Goal: Participate in discussion: Engage in conversation with other users on a specific topic

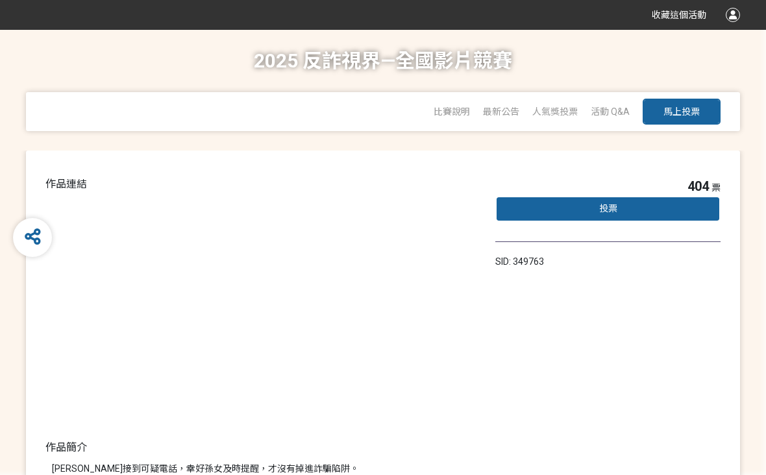
click at [636, 209] on div "投票" at bounding box center [607, 209] width 225 height 26
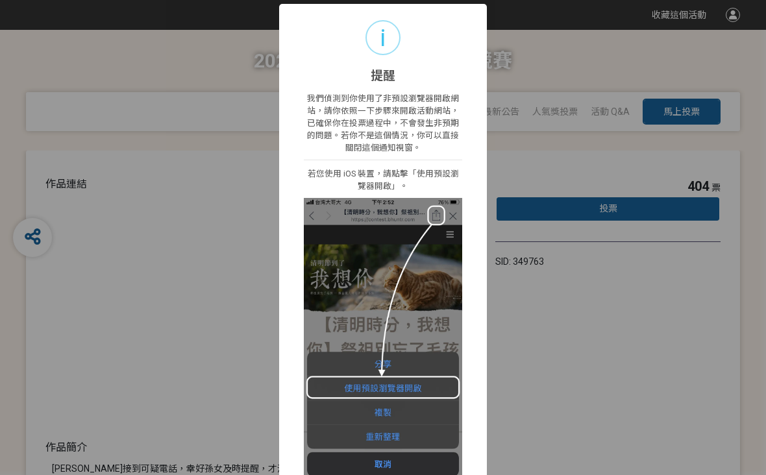
click at [529, 326] on div "i 提醒 × 我們偵測到你使用了非預設瀏覽器開啟網站，請你依照一下步驟來開啟活動網站，已確保你在投票過程中，不會發生非預期的問題。若你不是這個情況，你可以直接…" at bounding box center [383, 237] width 766 height 475
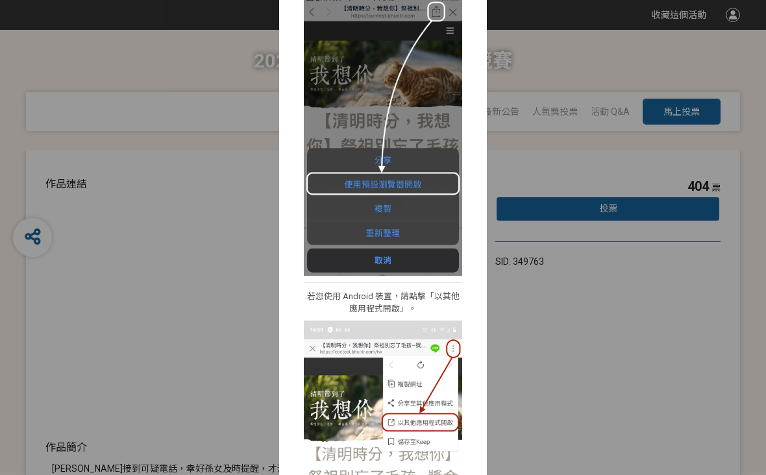
scroll to position [219, 0]
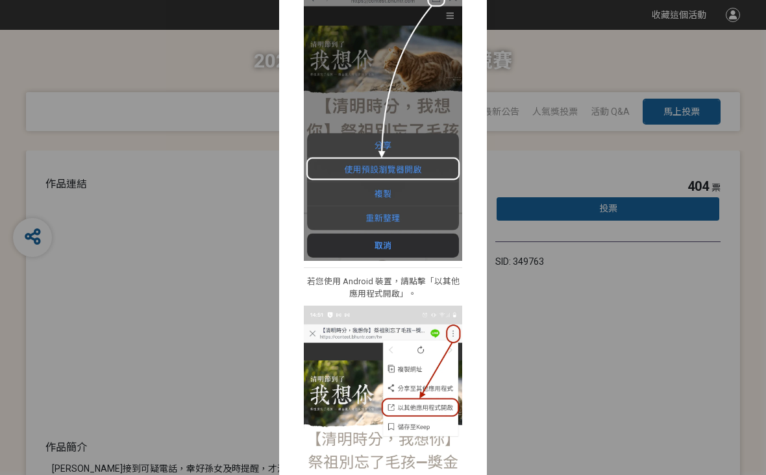
click at [486, 319] on div "我們偵測到你使用了非預設瀏覽器開啟網站，請你依照一下步驟來開啟活動網站，已確保你在投票過程中，不會發生非預期的問題。若你不是這個情況，你可以直接關閉這個通知視…" at bounding box center [383, 249] width 208 height 768
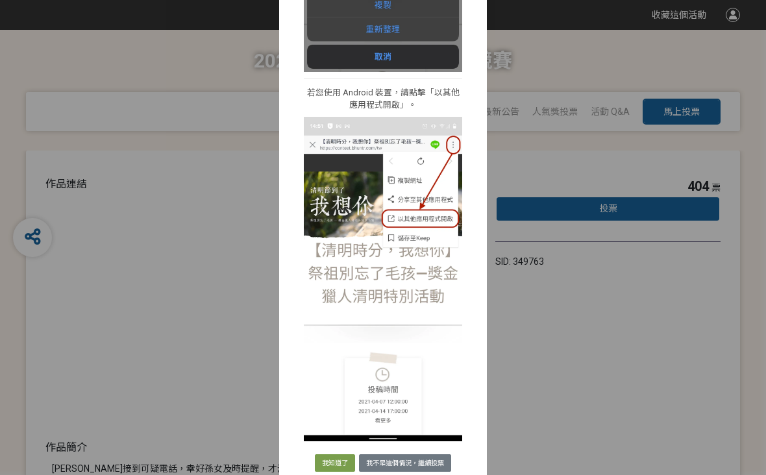
scroll to position [406, 0]
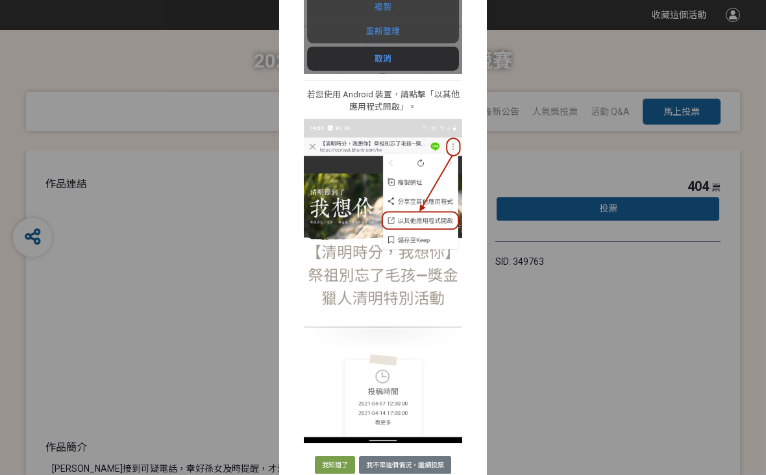
click at [336, 464] on button "我知道了" at bounding box center [335, 465] width 40 height 18
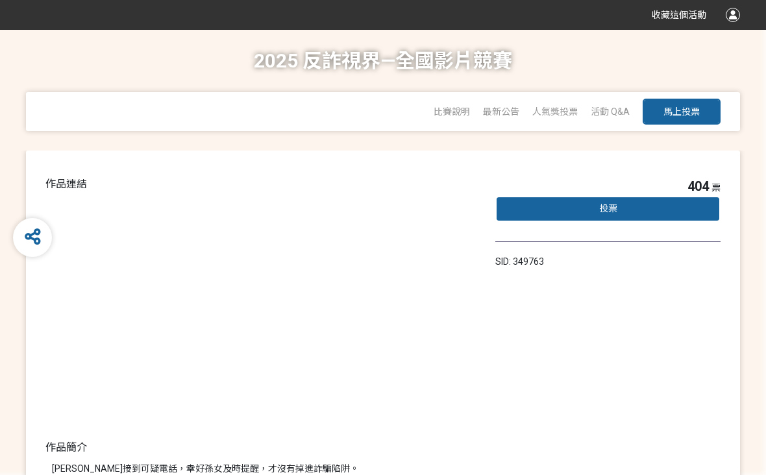
click at [700, 118] on button "馬上投票" at bounding box center [682, 112] width 78 height 26
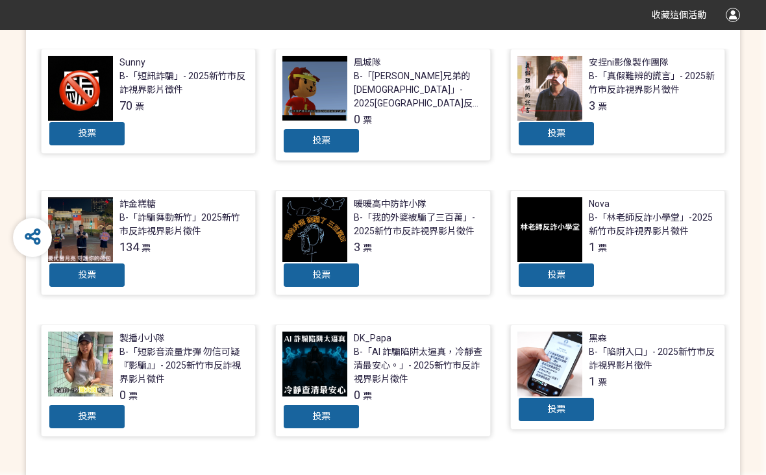
scroll to position [462, 0]
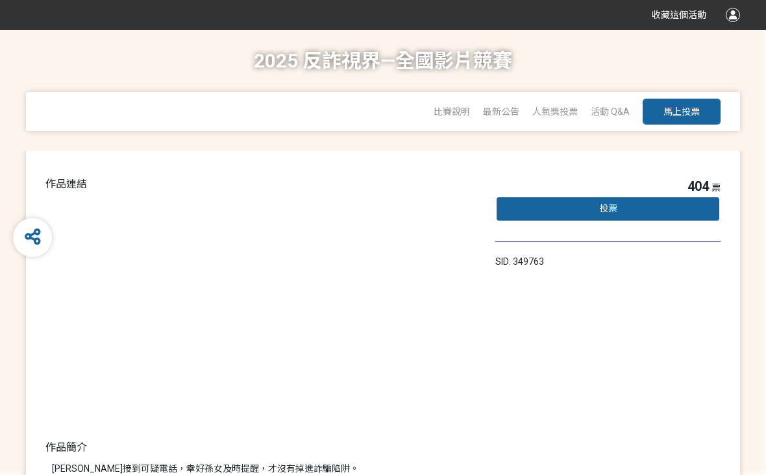
click at [652, 215] on div "投票" at bounding box center [607, 209] width 225 height 26
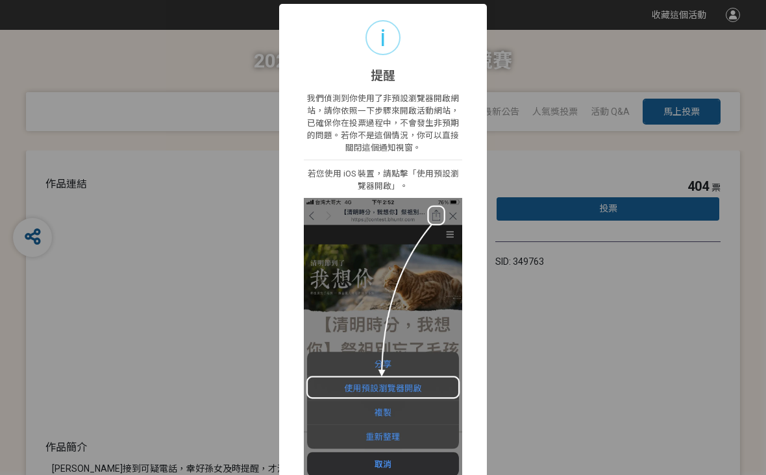
click at [672, 173] on div "i 提醒 × 我們偵測到你使用了非預設瀏覽器開啟網站，請你依照一下步驟來開啟活動網站，已確保你在投票過程中，不會發生非預期的問題。若你不是這個情況，你可以直接…" at bounding box center [383, 237] width 766 height 475
click at [409, 78] on div "i 提醒 ×" at bounding box center [383, 44] width 208 height 80
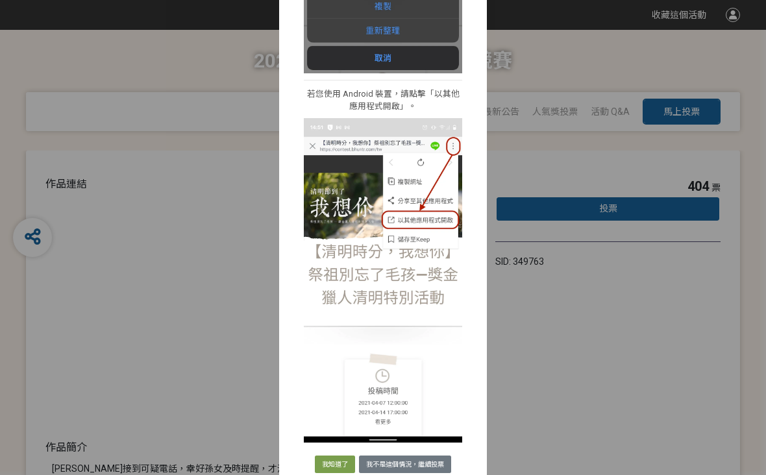
scroll to position [406, 0]
click at [338, 463] on button "我知道了" at bounding box center [335, 465] width 40 height 18
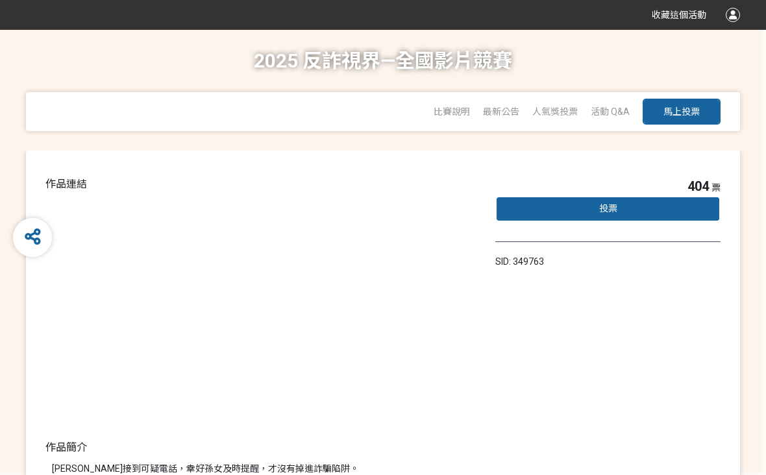
click at [688, 110] on span "馬上投票" at bounding box center [682, 111] width 36 height 10
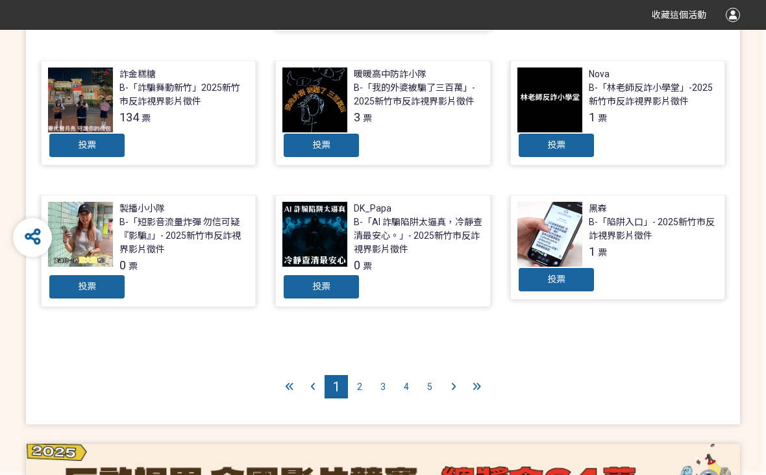
scroll to position [613, 0]
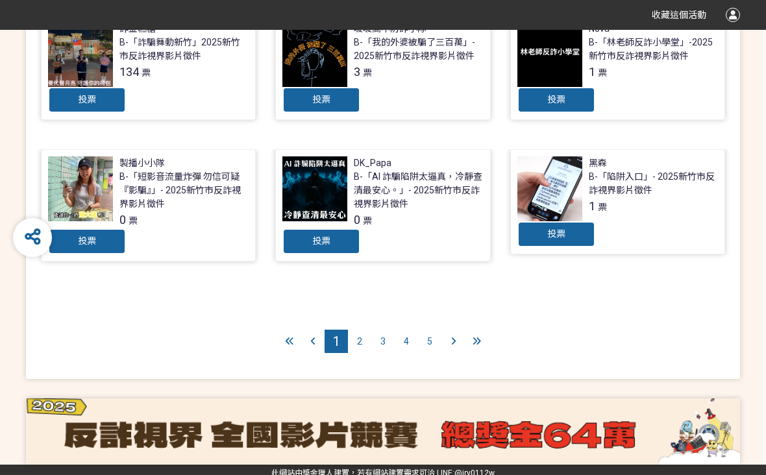
click at [360, 340] on div "2" at bounding box center [359, 341] width 23 height 23
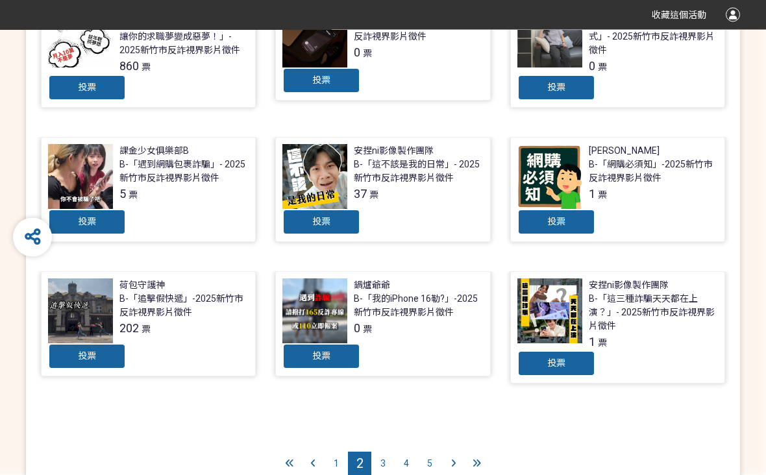
scroll to position [499, 0]
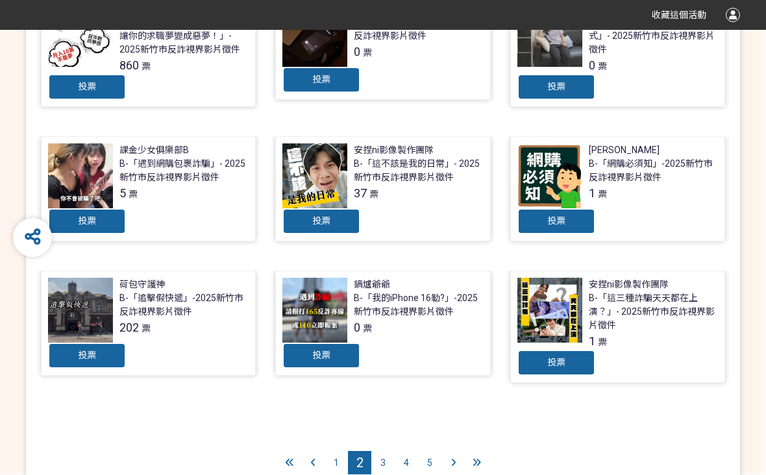
click at [392, 462] on div "3" at bounding box center [382, 462] width 23 height 23
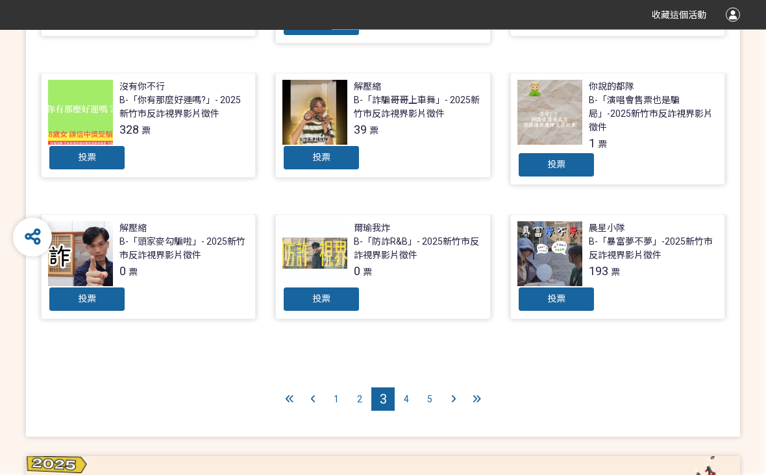
scroll to position [620, 0]
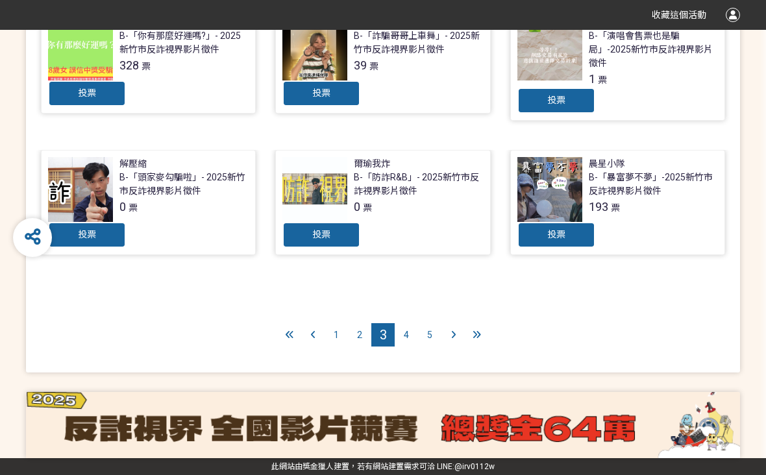
click at [411, 336] on div "4" at bounding box center [406, 334] width 23 height 23
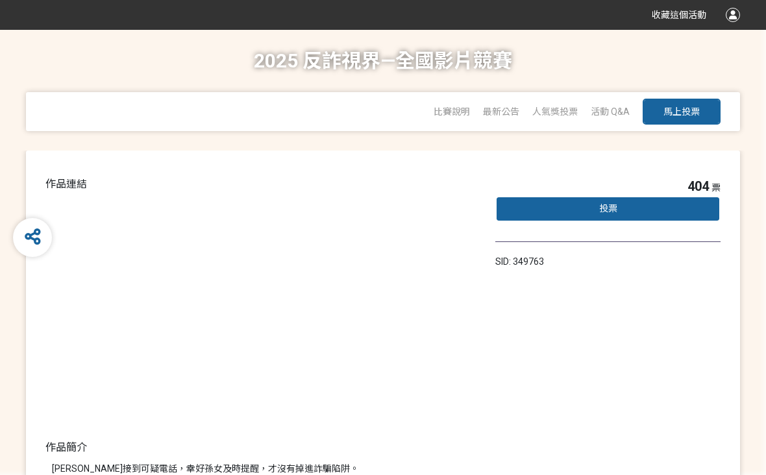
click at [663, 212] on div "投票" at bounding box center [607, 209] width 225 height 26
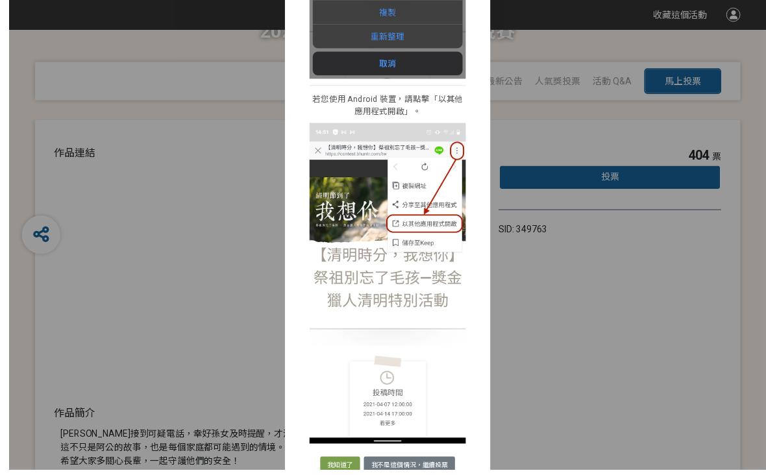
scroll to position [34, 0]
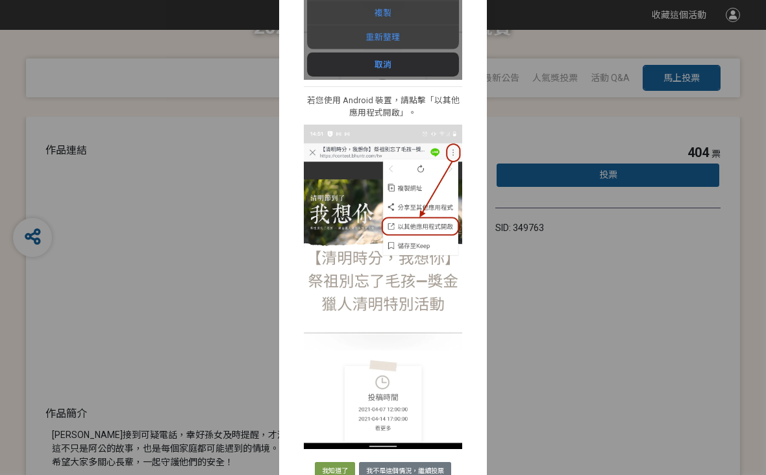
click at [339, 475] on button "我知道了" at bounding box center [335, 471] width 40 height 18
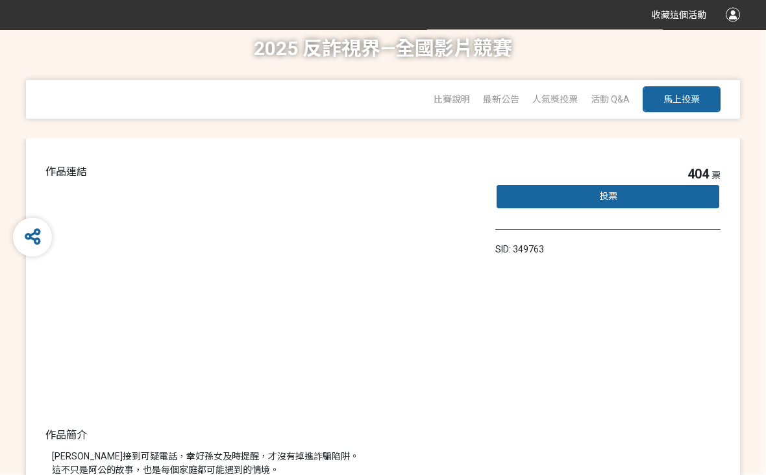
scroll to position [0, 0]
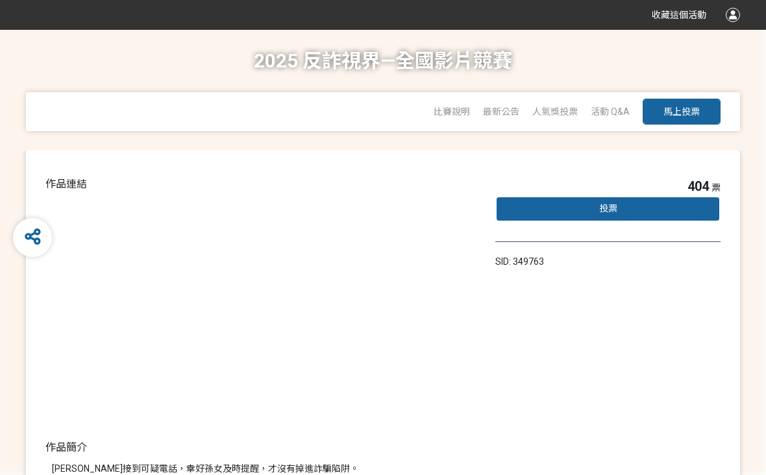
click at [614, 109] on span "活動 Q&A" at bounding box center [610, 111] width 39 height 10
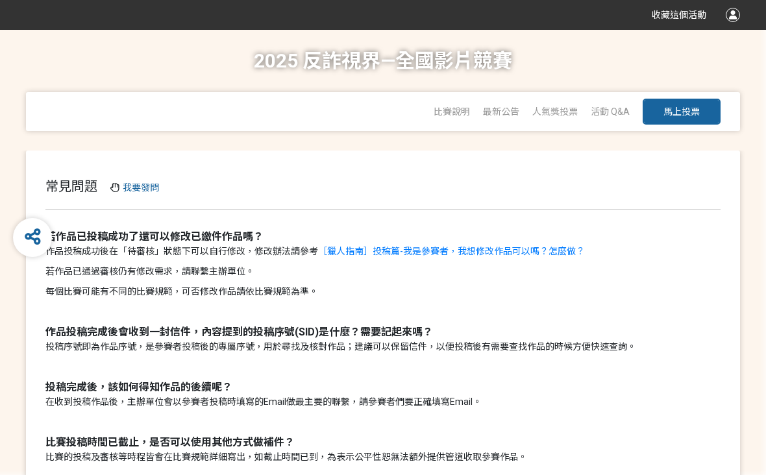
click at [686, 114] on span "馬上投票" at bounding box center [682, 111] width 36 height 10
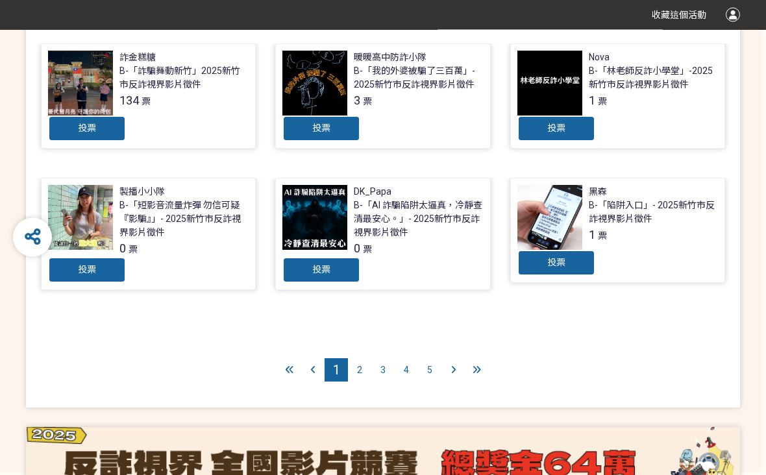
scroll to position [613, 0]
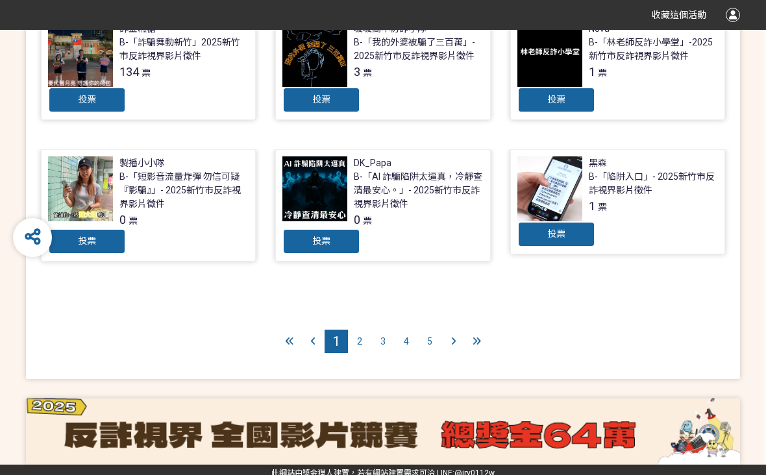
click at [461, 335] on div at bounding box center [453, 341] width 23 height 23
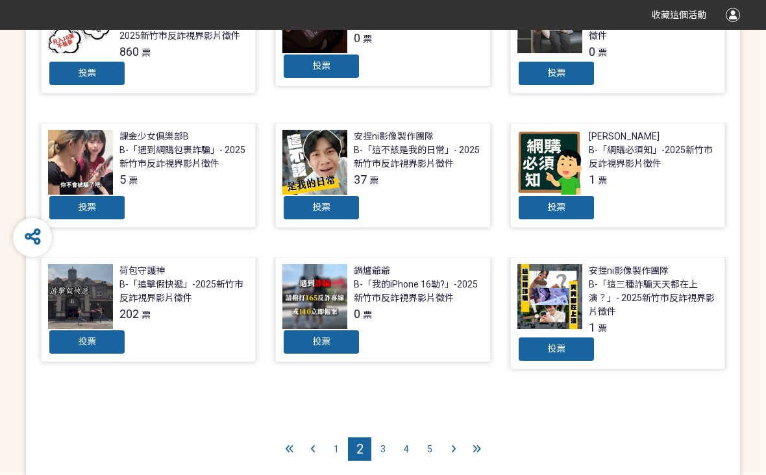
scroll to position [627, 0]
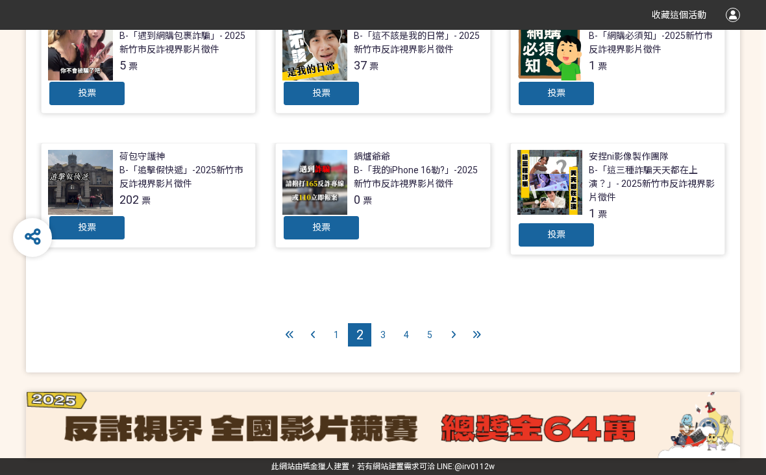
click at [460, 338] on div at bounding box center [453, 334] width 23 height 23
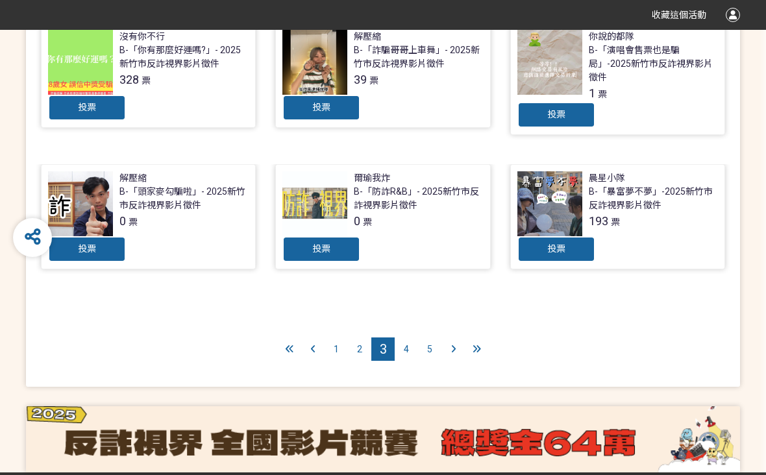
scroll to position [620, 0]
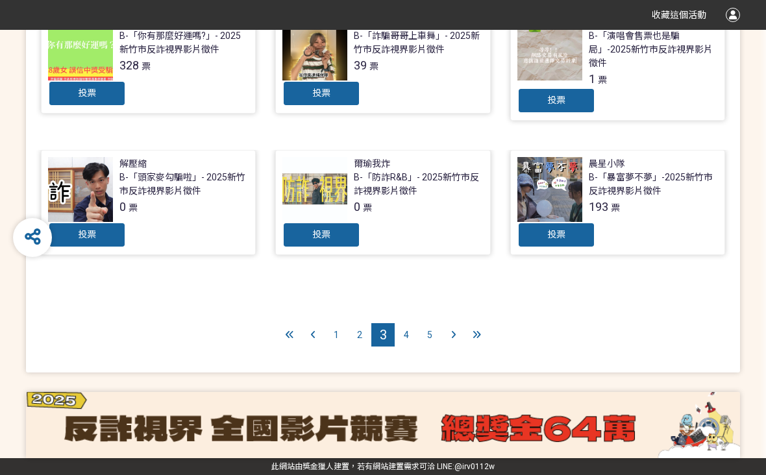
click at [455, 339] on div at bounding box center [453, 334] width 23 height 23
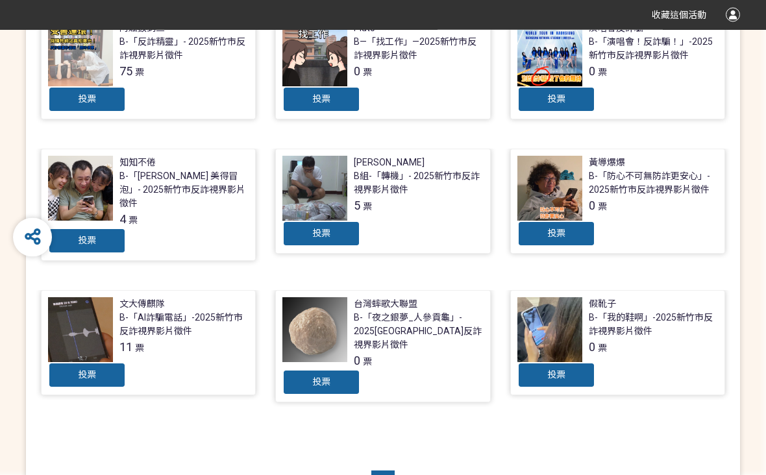
scroll to position [479, 0]
click at [410, 474] on div "5" at bounding box center [406, 482] width 23 height 23
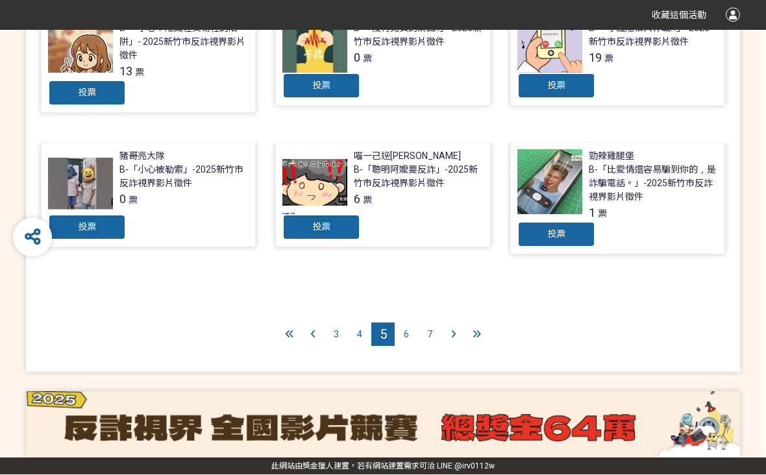
scroll to position [634, 0]
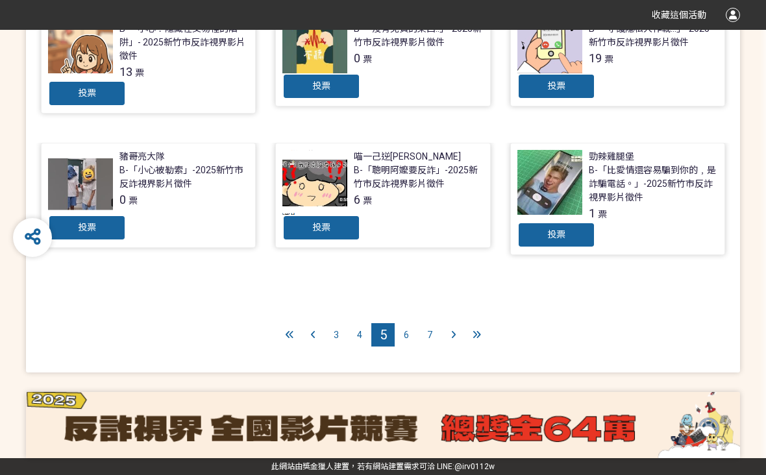
click at [412, 340] on div "6" at bounding box center [406, 334] width 23 height 23
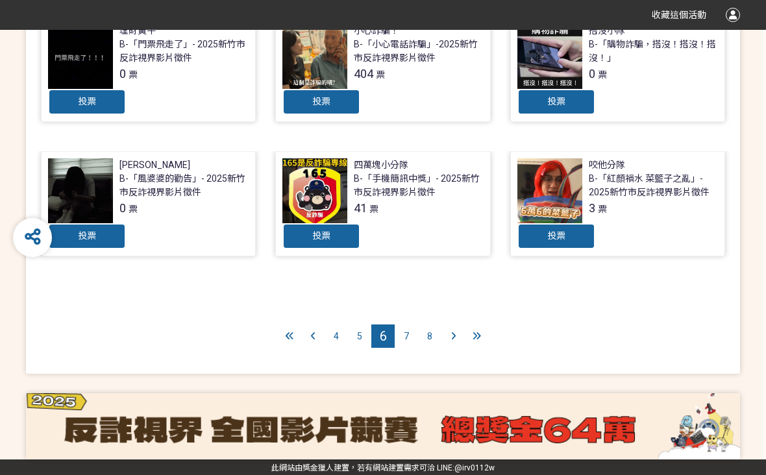
scroll to position [606, 0]
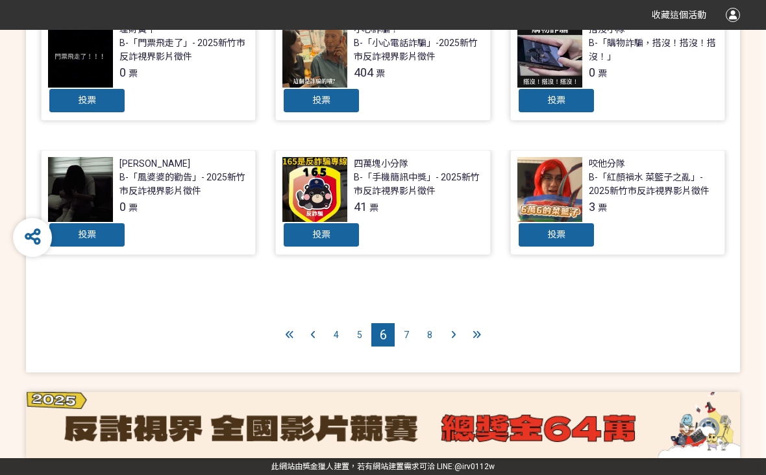
click at [456, 334] on div at bounding box center [453, 334] width 23 height 23
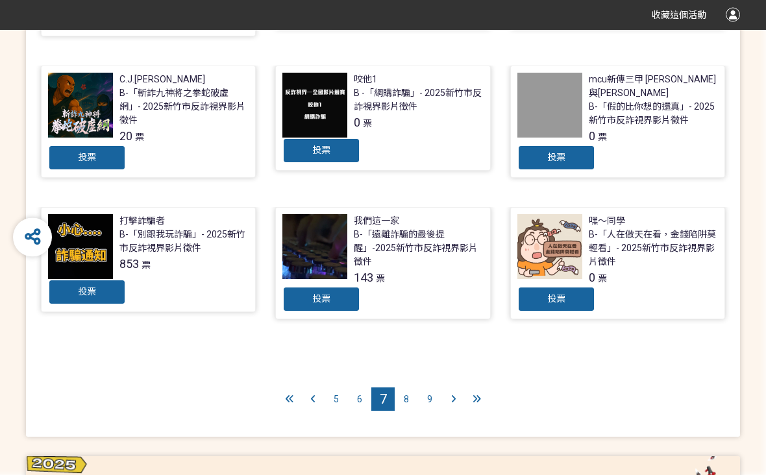
scroll to position [620, 0]
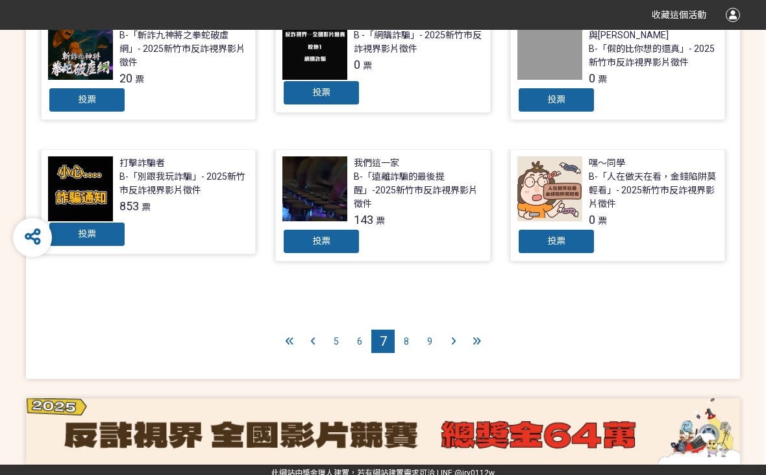
click at [414, 338] on div "8" at bounding box center [406, 341] width 23 height 23
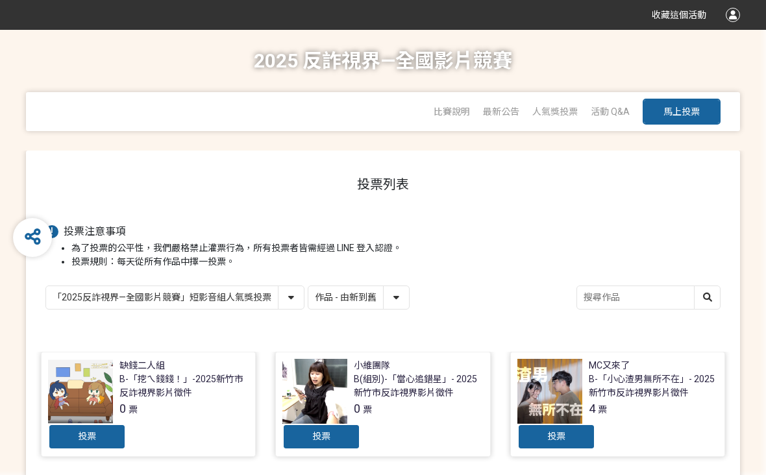
click at [397, 305] on select "作品 - 由新到舊 作品 - 由舊到新 票數 - 由多到少 票數 - 由少到多" at bounding box center [358, 297] width 101 height 23
select select "vote"
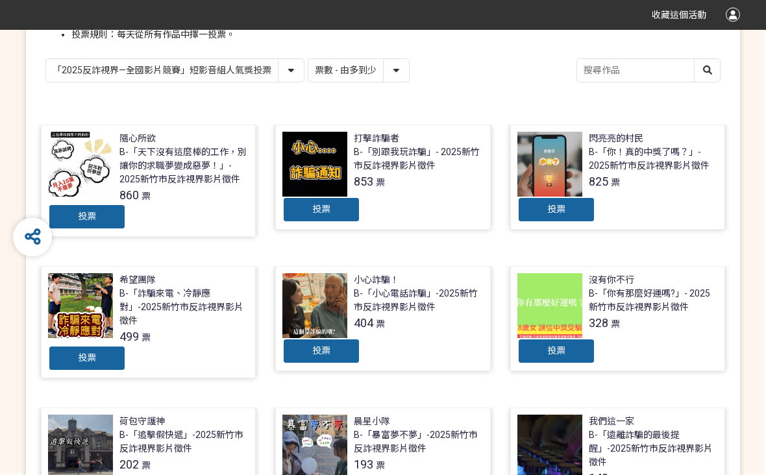
scroll to position [227, 0]
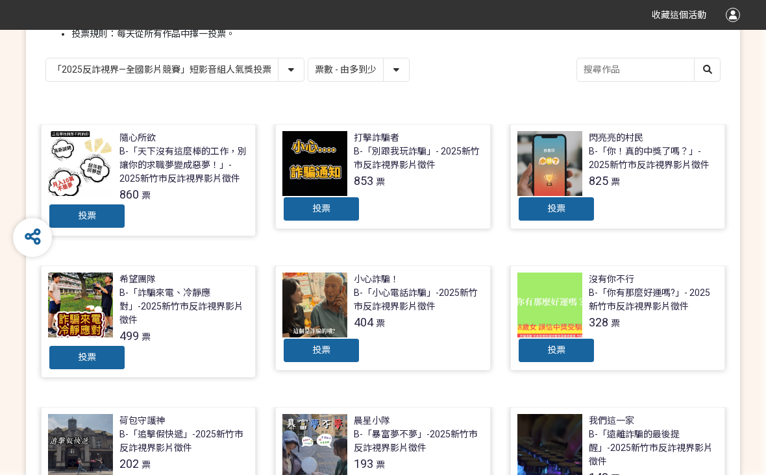
click at [401, 313] on div "B-「小心電話詐騙」-2025新竹市反詐視界影片徵件" at bounding box center [419, 299] width 130 height 27
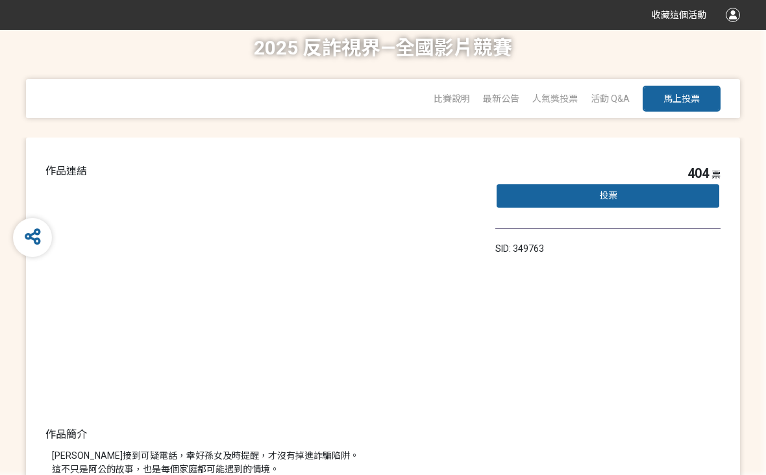
select select "vote"
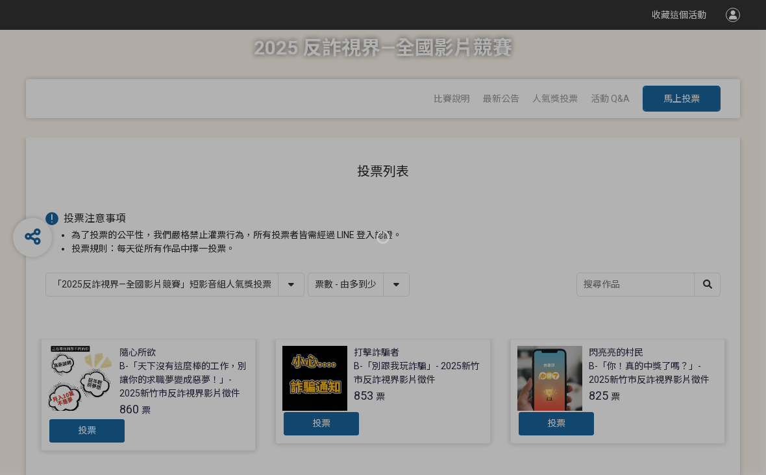
scroll to position [229, 0]
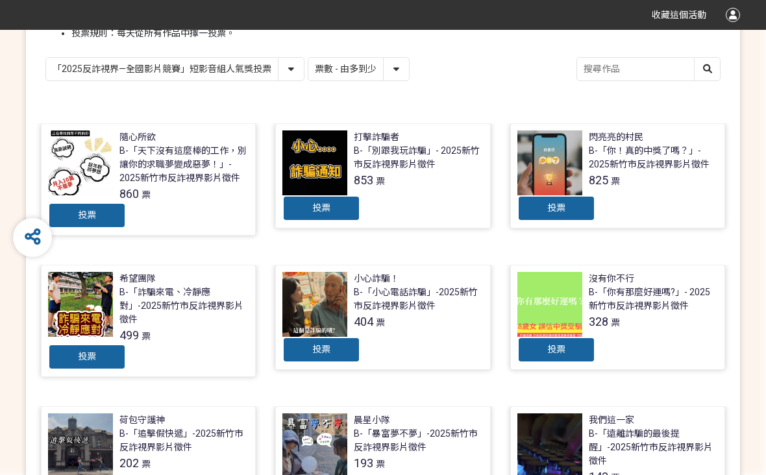
click at [330, 354] on span "投票" at bounding box center [321, 349] width 18 height 10
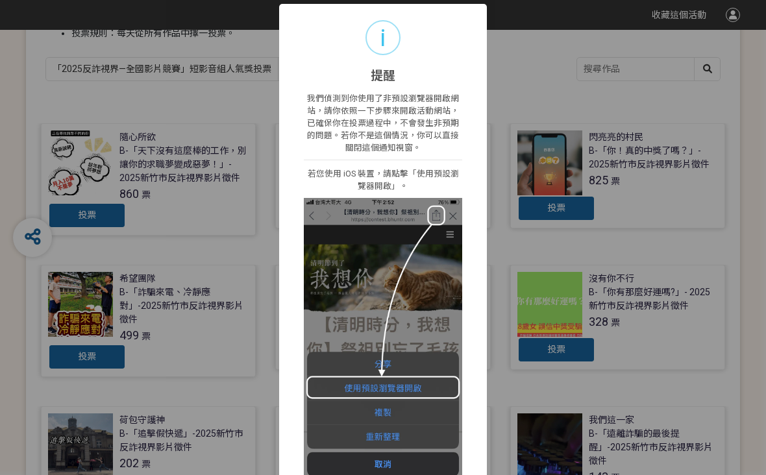
click at [496, 305] on div "i 提醒 × 我們偵測到你使用了非預設瀏覽器開啟網站，請你依照一下步驟來開啟活動網站，已確保你在投票過程中，不會發生非預期的問題。若你不是這個情況，你可以直接…" at bounding box center [383, 237] width 766 height 475
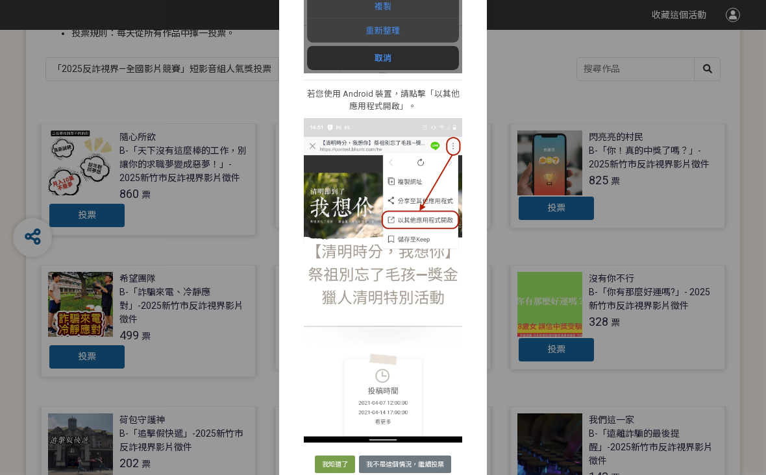
scroll to position [406, 0]
click at [411, 463] on button "我不是這個情況，繼續投票" at bounding box center [405, 465] width 92 height 18
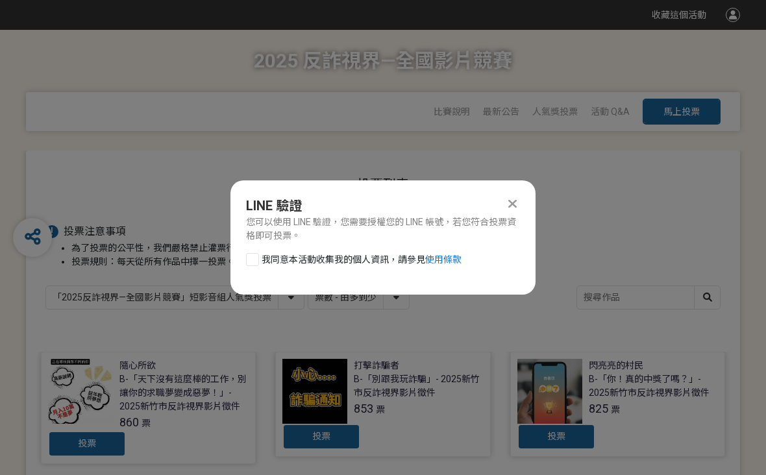
scroll to position [0, 0]
click at [525, 192] on div "LINE 驗證 您可以使用 LINE 驗證，您需要授權您的 LINE 帳號，若您符合投票資格即可投票。 我同意本活動收集我的個人資訊，請參見 使用條款" at bounding box center [383, 238] width 305 height 114
click at [514, 201] on icon at bounding box center [512, 203] width 8 height 13
